Goal: Find specific page/section: Find specific page/section

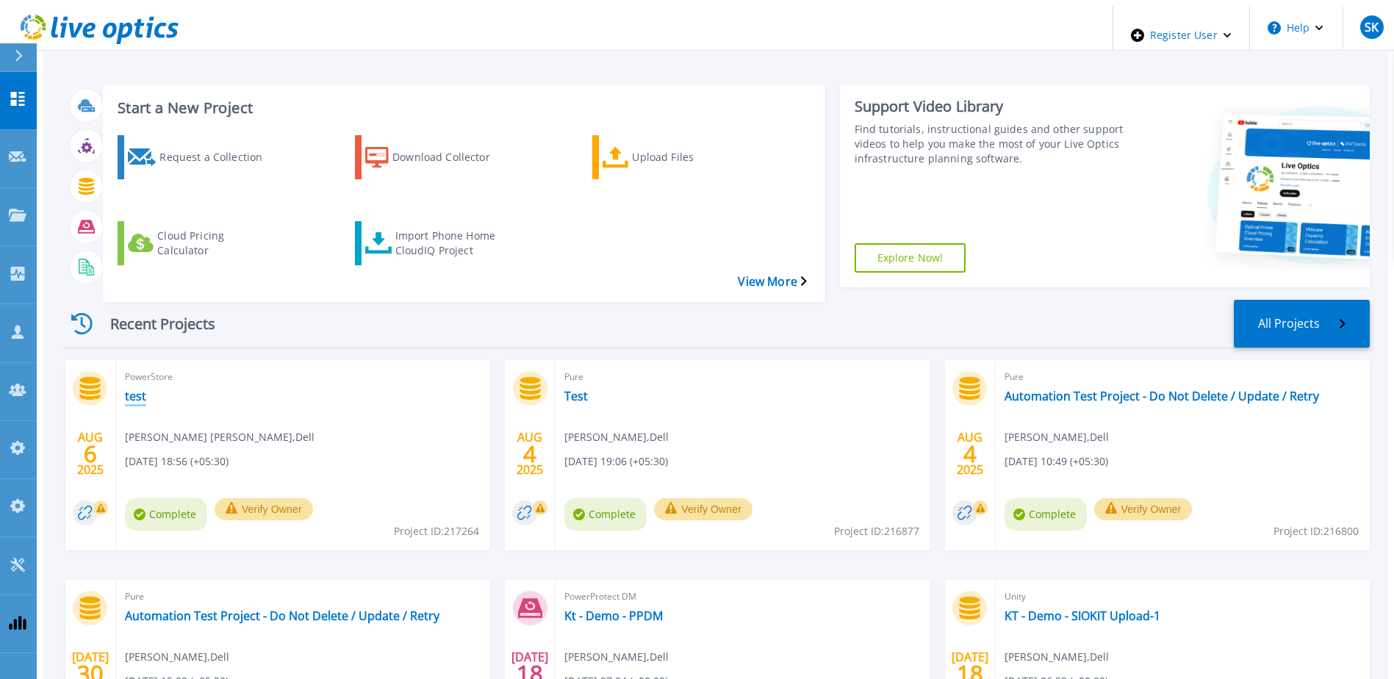
scroll to position [135, 0]
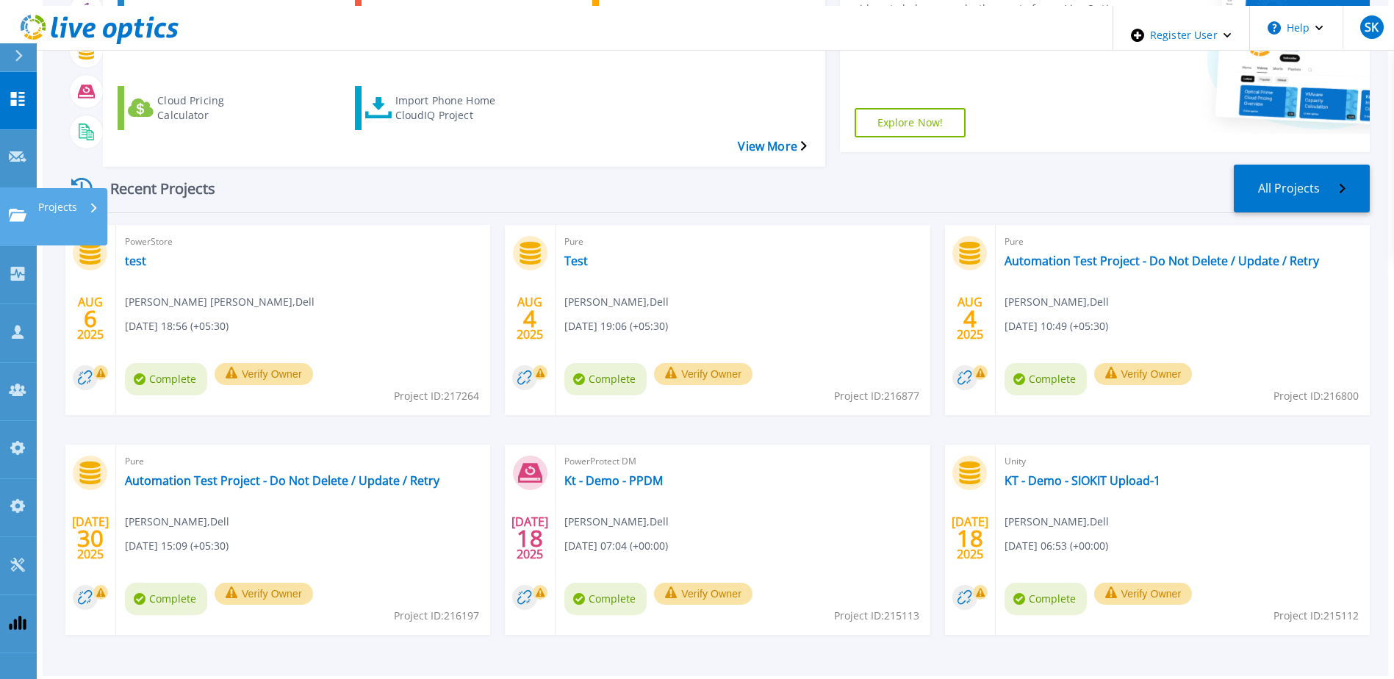
click at [12, 209] on icon at bounding box center [18, 215] width 18 height 12
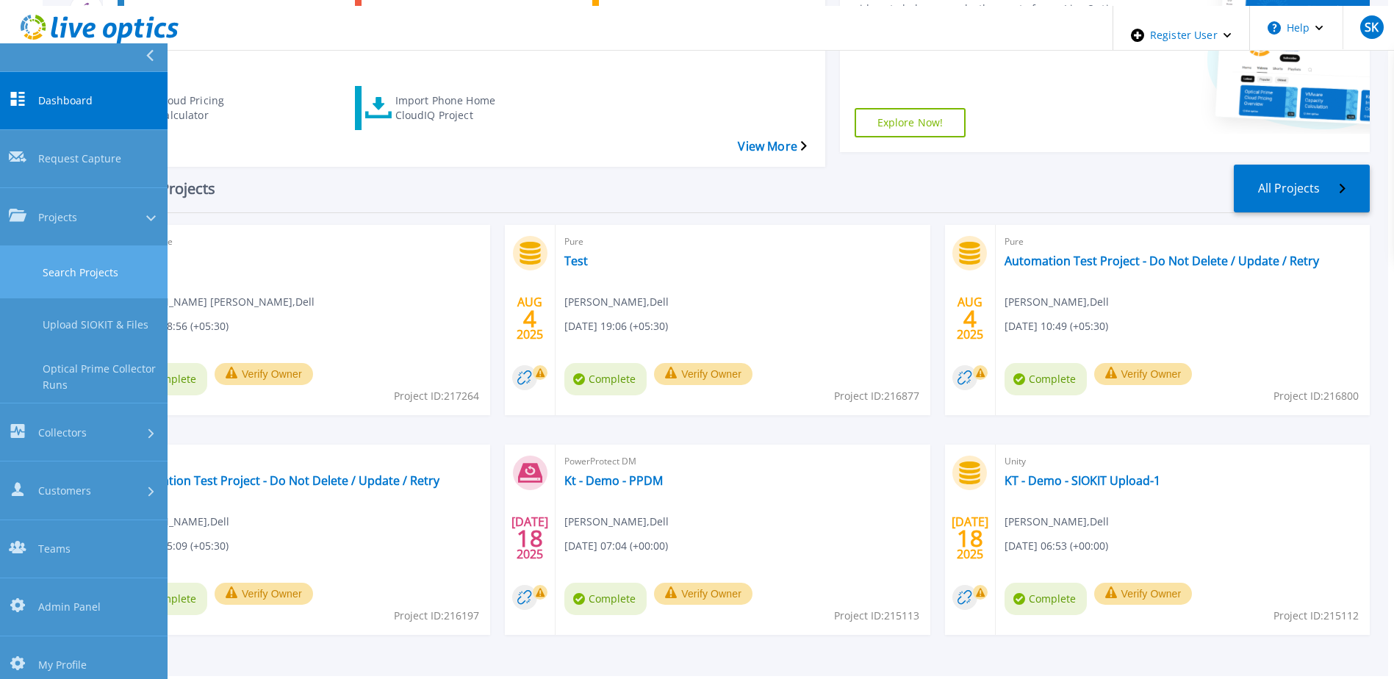
click at [79, 246] on link "Search Projects" at bounding box center [84, 272] width 168 height 52
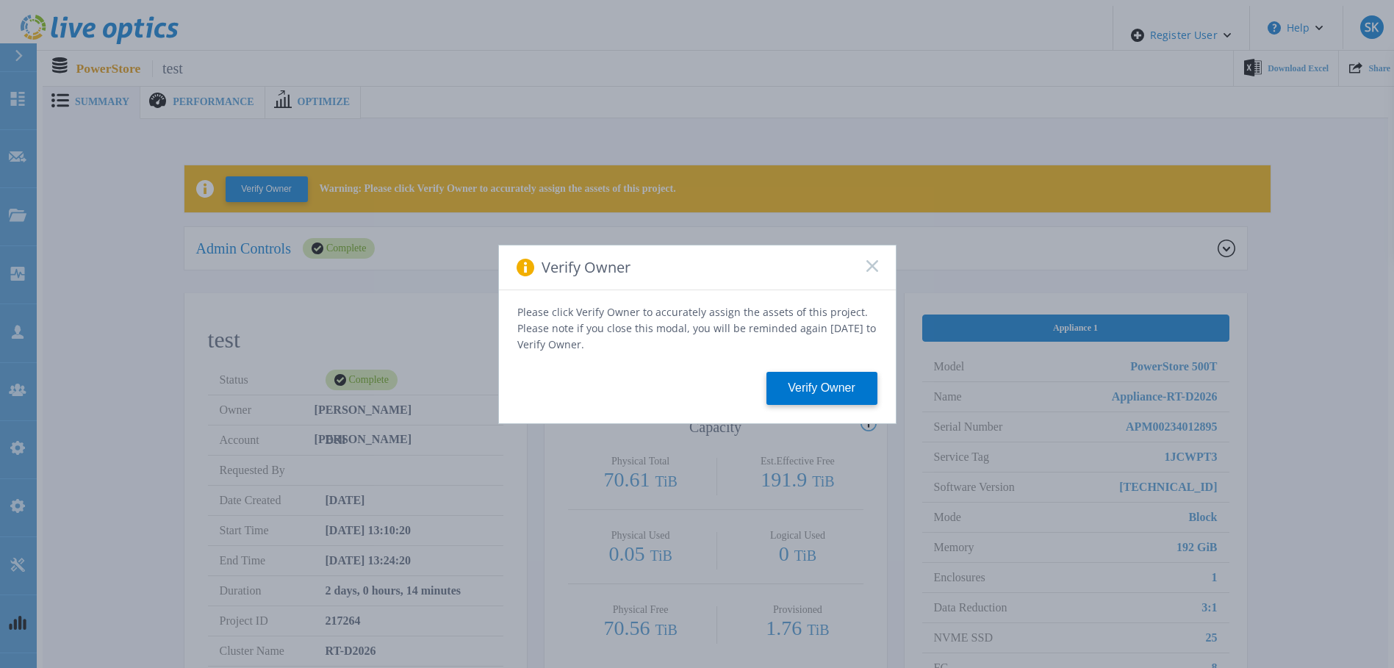
click at [871, 272] on icon at bounding box center [873, 266] width 12 height 12
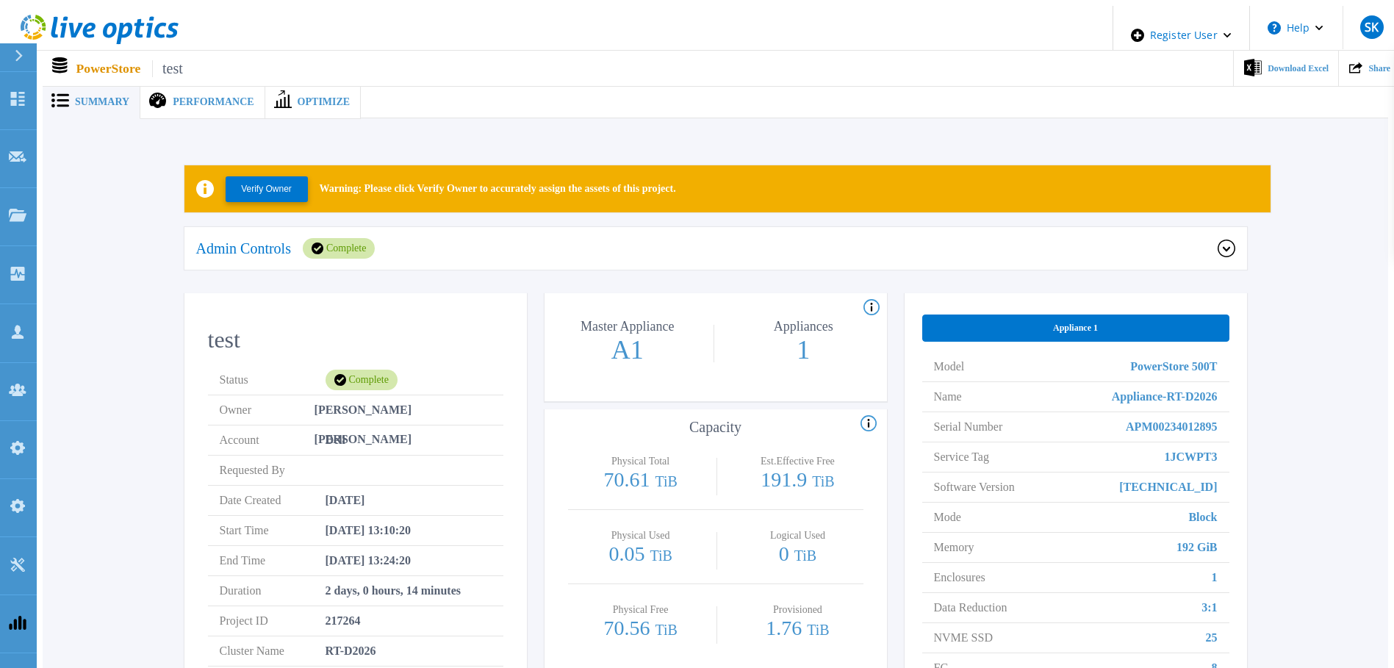
click at [210, 87] on div "Performance" at bounding box center [202, 102] width 124 height 34
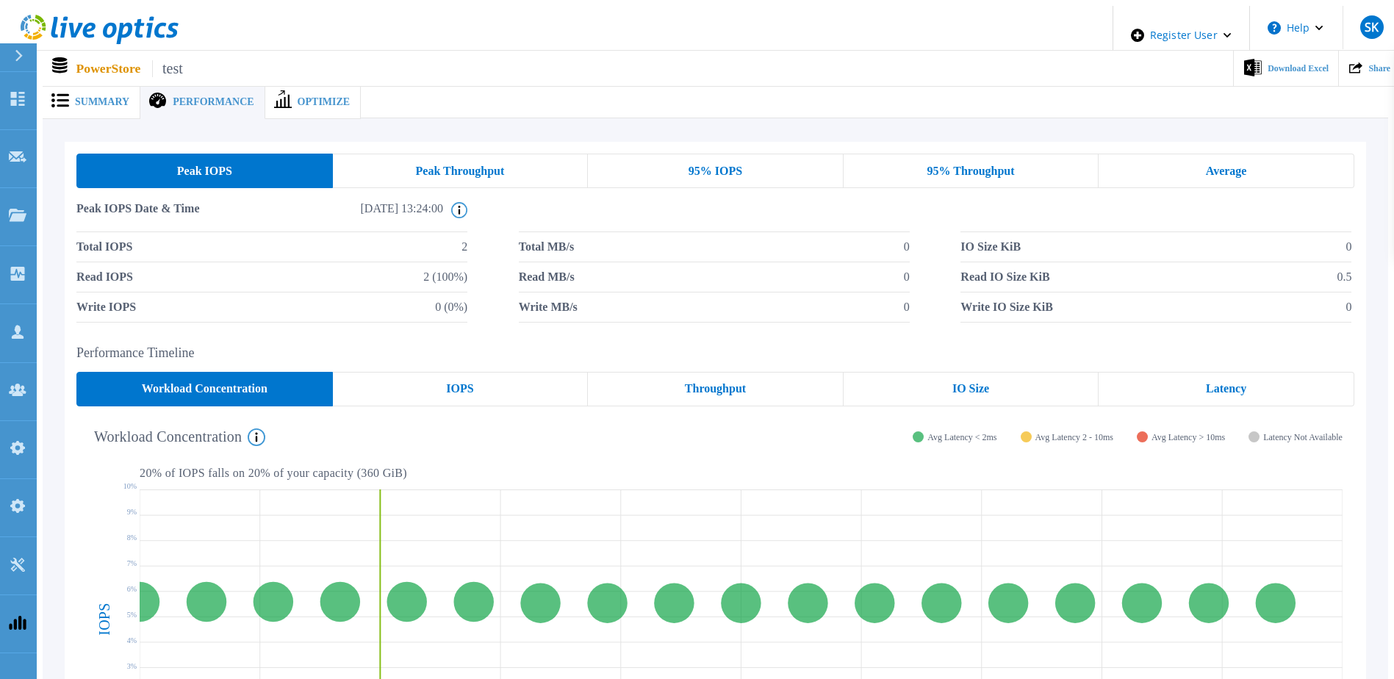
click at [309, 86] on div "Optimize" at bounding box center [313, 102] width 96 height 34
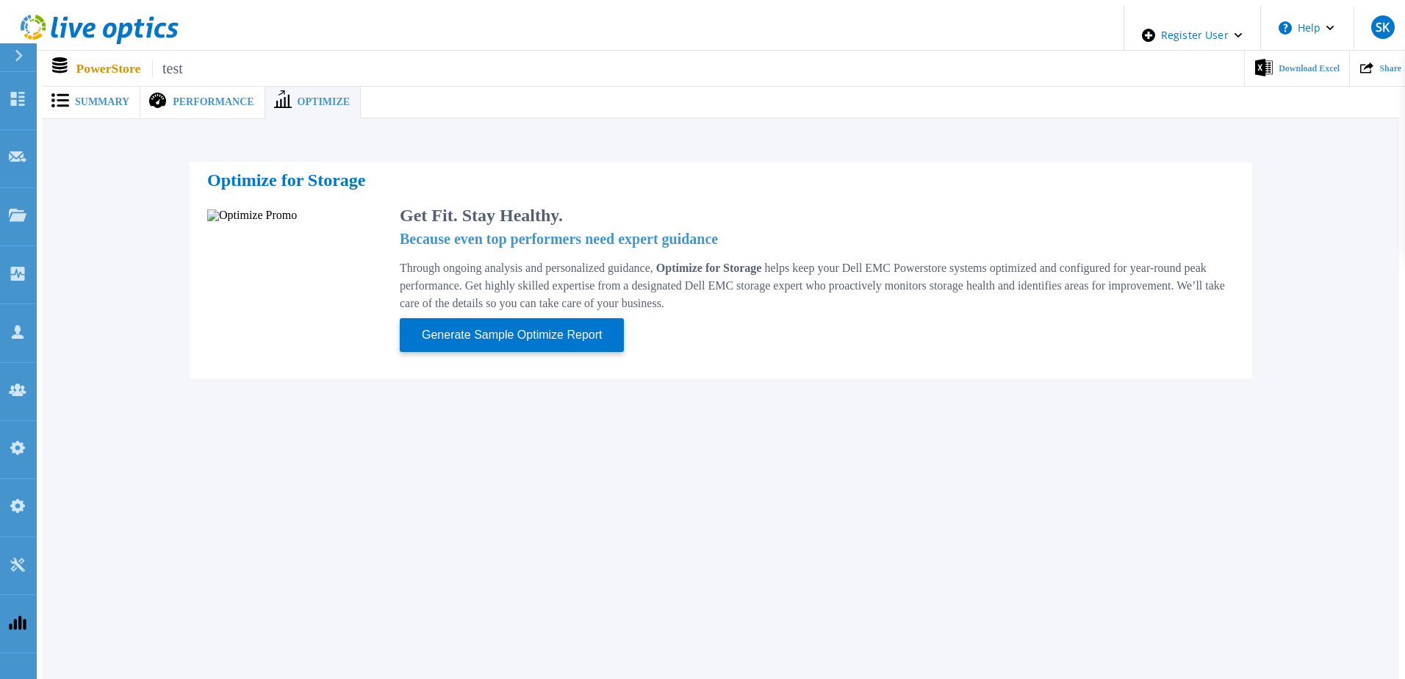
click at [109, 97] on span "Summary" at bounding box center [102, 102] width 54 height 10
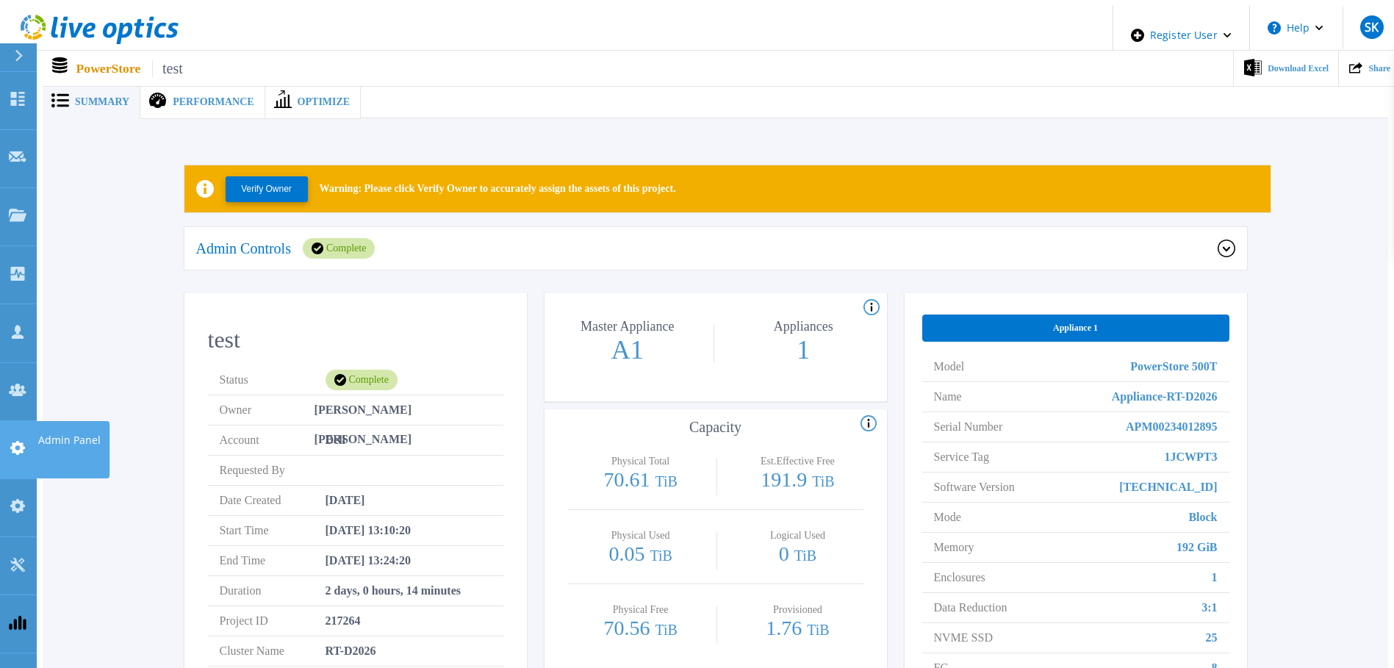
click at [15, 441] on icon at bounding box center [18, 448] width 18 height 14
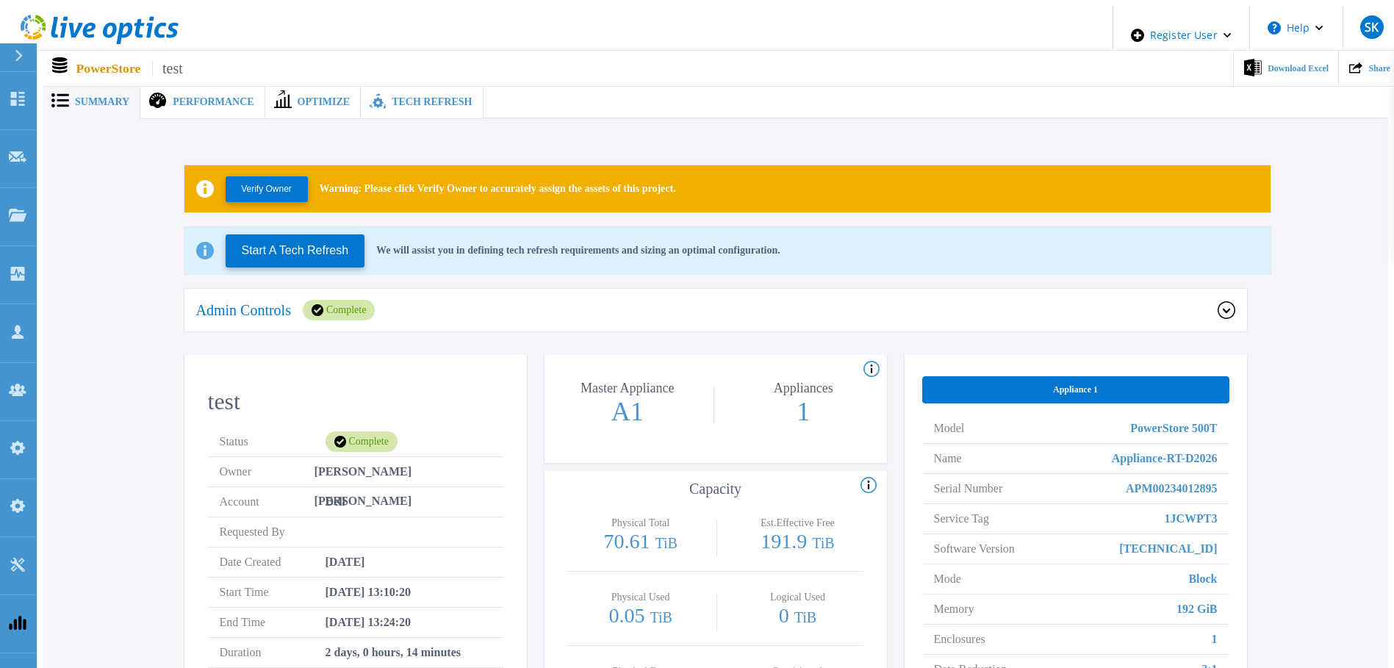
click at [284, 238] on button "Start A Tech Refresh" at bounding box center [296, 250] width 140 height 33
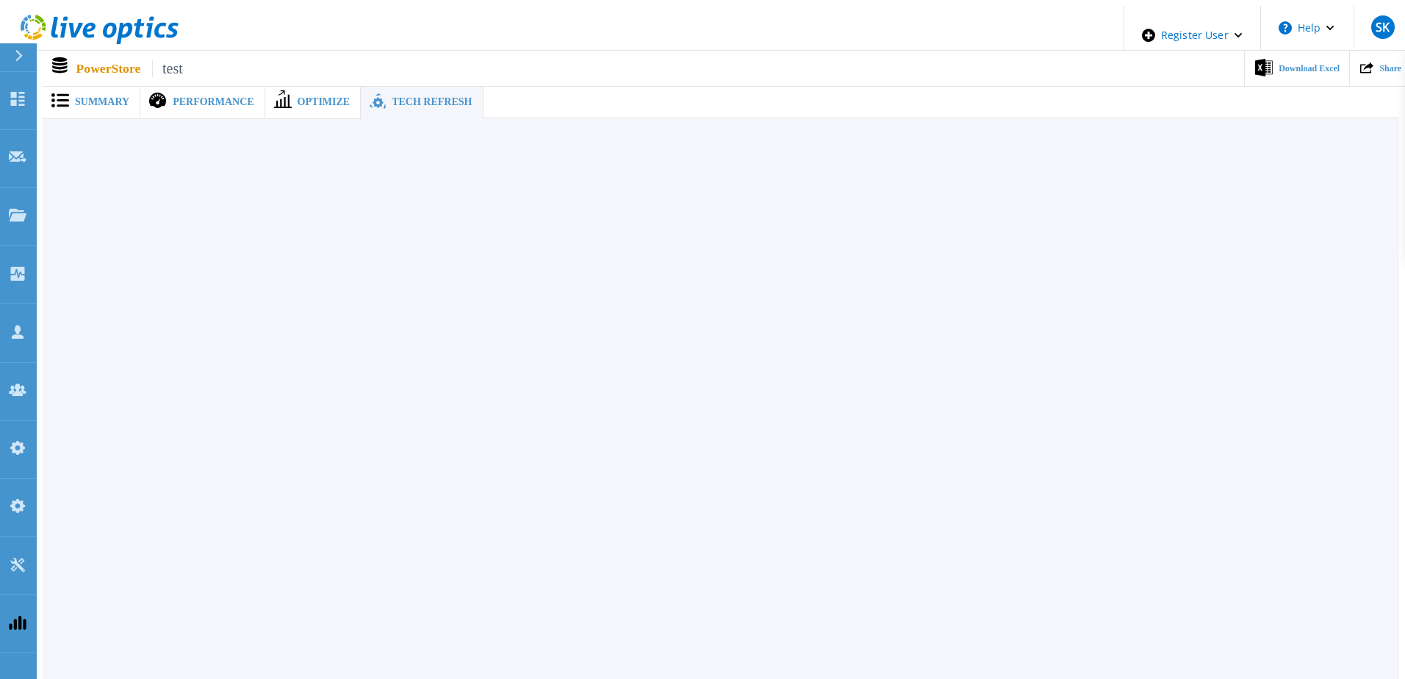
click at [90, 97] on span "Summary" at bounding box center [102, 102] width 54 height 10
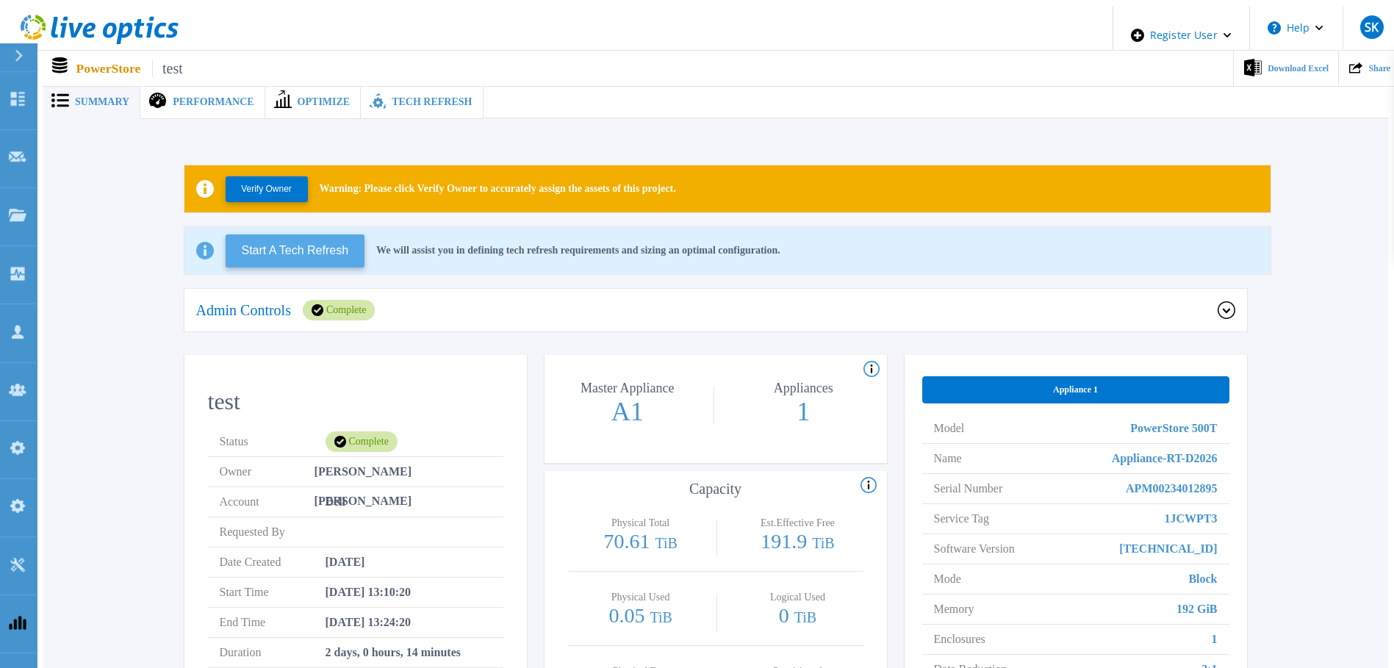
click at [290, 238] on button "Start A Tech Refresh" at bounding box center [296, 250] width 140 height 33
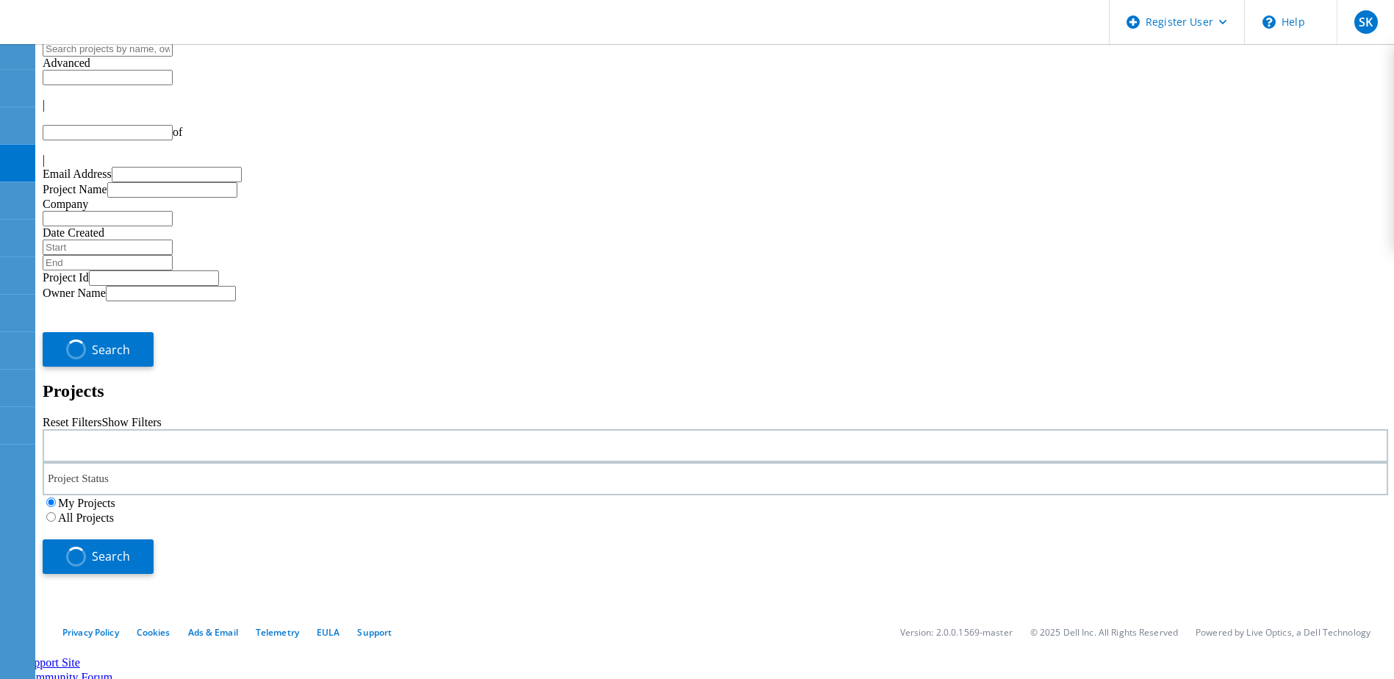
type input "1"
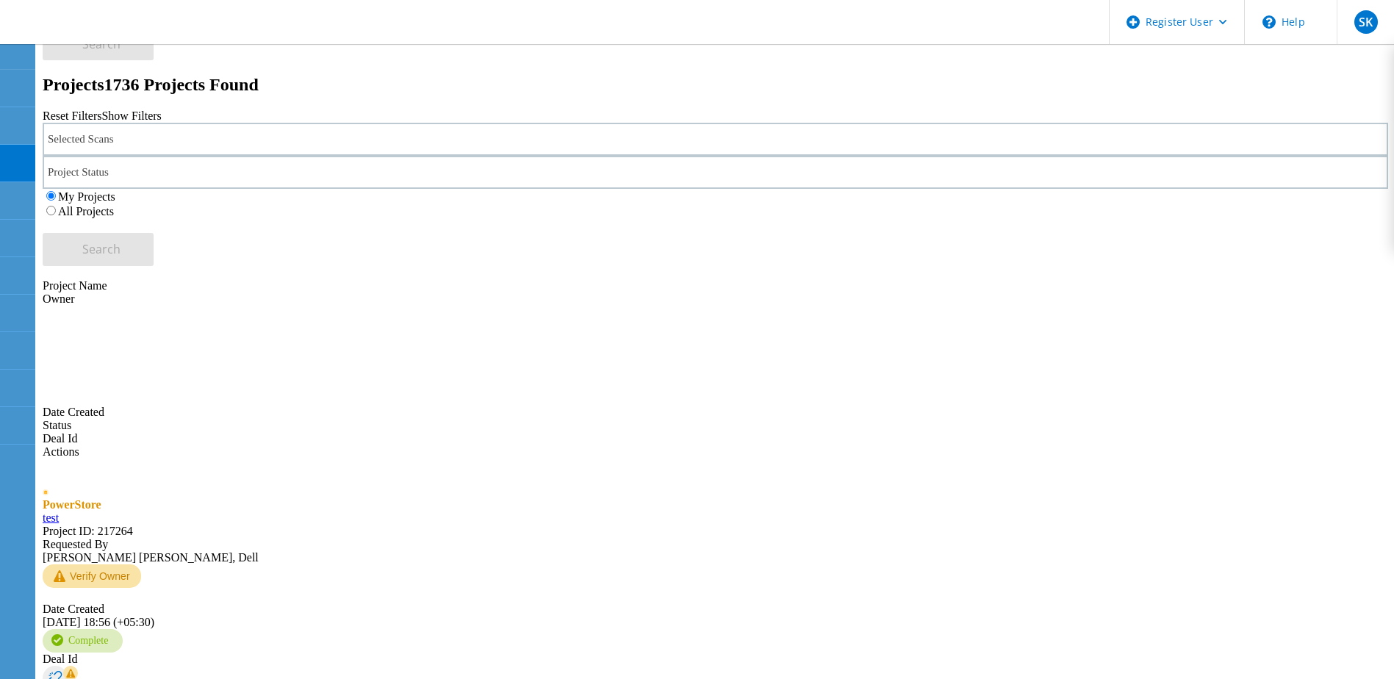
scroll to position [441, 0]
